Goal: Transaction & Acquisition: Download file/media

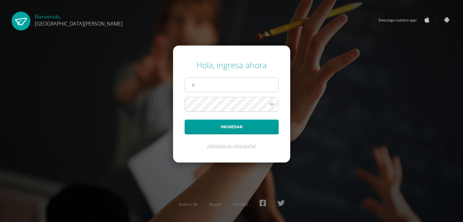
type input "brigitt.13@hotmail.com"
click at [185, 119] on button "Ingresar" at bounding box center [232, 126] width 94 height 15
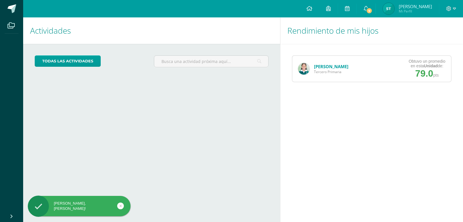
click at [336, 66] on link "[PERSON_NAME]" at bounding box center [331, 66] width 34 height 6
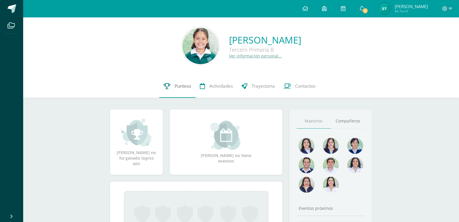
click at [182, 83] on span "Punteos" at bounding box center [183, 86] width 17 height 6
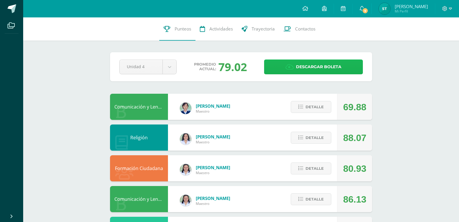
click at [285, 67] on link "Descargar boleta" at bounding box center [313, 66] width 99 height 15
click at [447, 8] on icon at bounding box center [445, 8] width 5 height 5
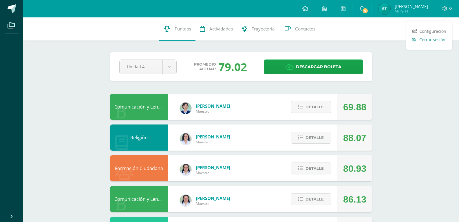
click at [435, 37] on span "Cerrar sesión" at bounding box center [432, 40] width 26 height 6
